Goal: Transaction & Acquisition: Purchase product/service

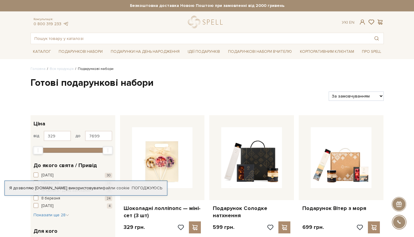
scroll to position [30, 0]
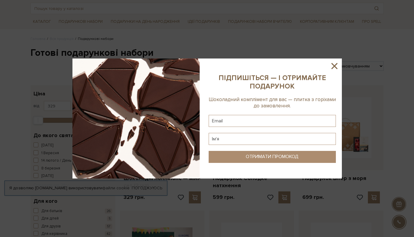
click at [332, 66] on icon at bounding box center [334, 66] width 10 height 10
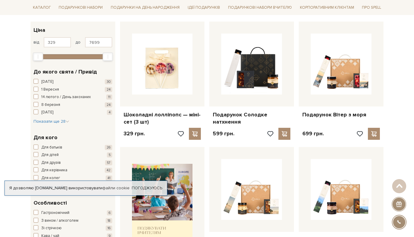
scroll to position [90, 0]
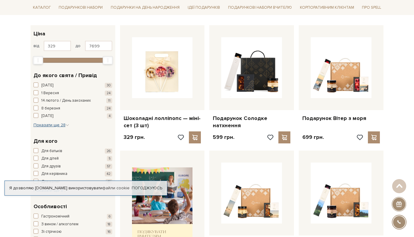
click at [51, 125] on span "Показати ще 28" at bounding box center [52, 124] width 36 height 5
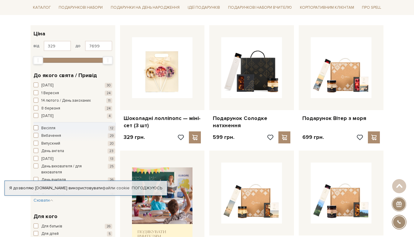
click at [35, 127] on span "button" at bounding box center [36, 127] width 5 height 5
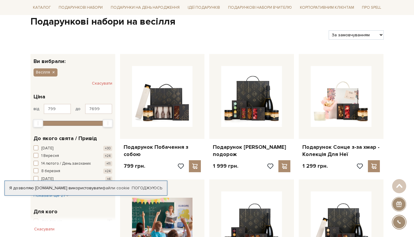
scroll to position [60, 0]
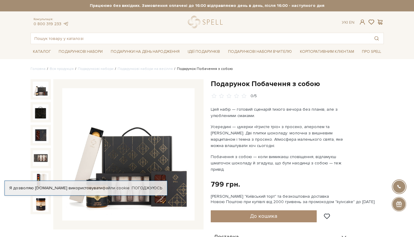
click at [56, 186] on div "Я дозволяю spellchocolate.com використовувати файли cookie" at bounding box center [86, 187] width 162 height 5
click at [149, 186] on link "Погоджуюсь" at bounding box center [147, 187] width 31 height 5
